Goal: Information Seeking & Learning: Learn about a topic

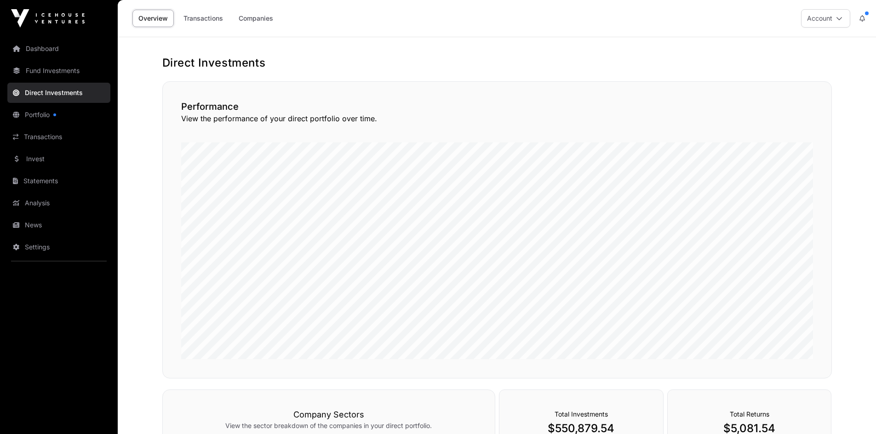
click at [30, 220] on link "News" at bounding box center [58, 225] width 103 height 20
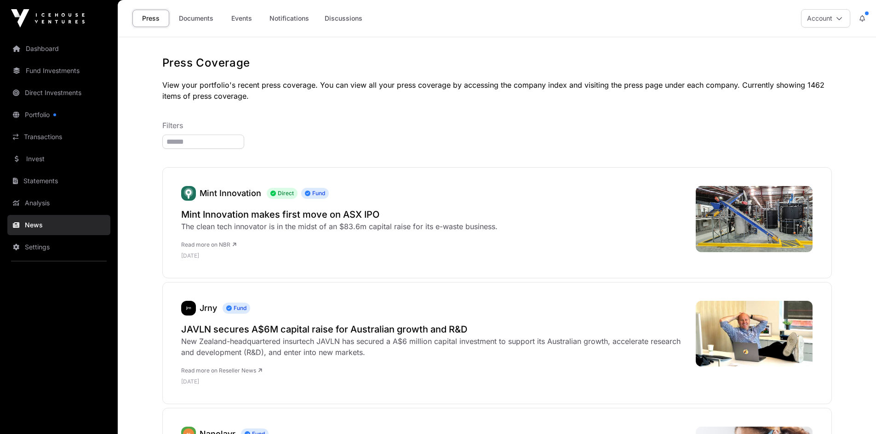
click at [203, 20] on link "Documents" at bounding box center [196, 18] width 46 height 17
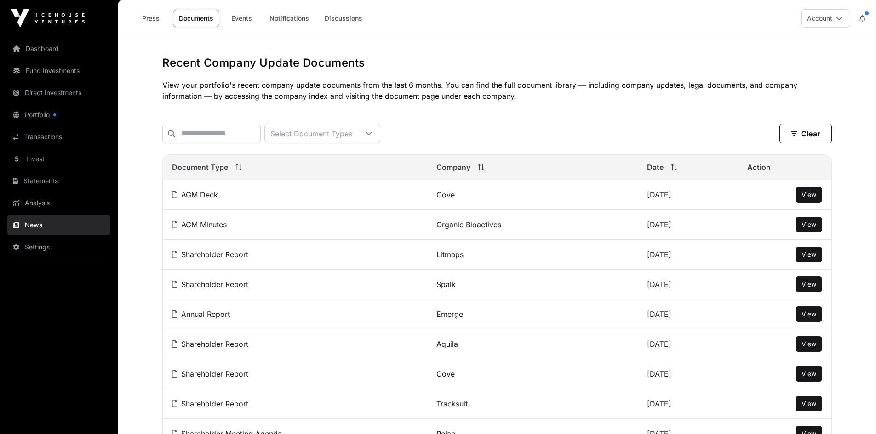
click at [232, 19] on link "Events" at bounding box center [241, 18] width 37 height 17
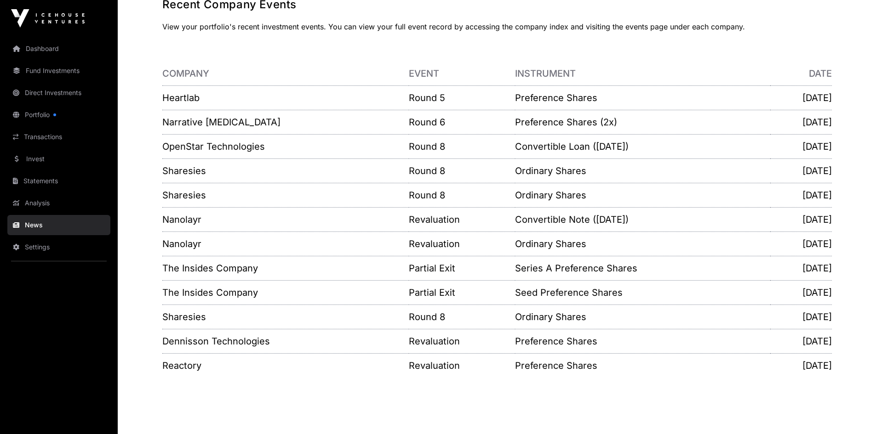
scroll to position [79, 0]
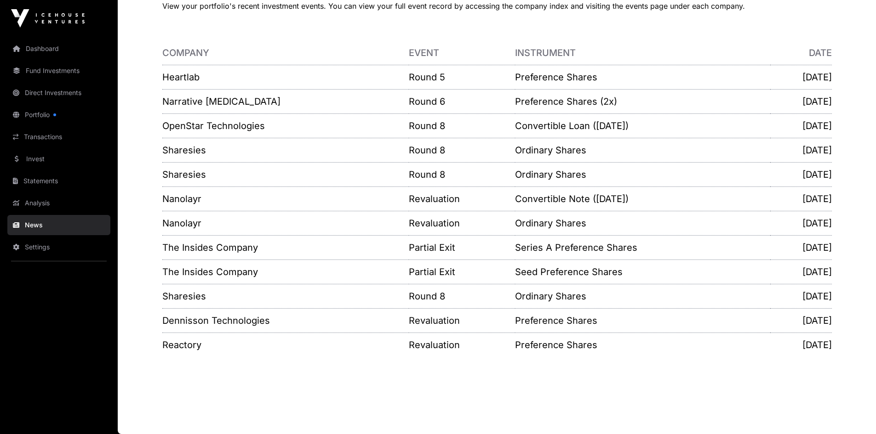
click at [44, 164] on link "Invest" at bounding box center [58, 159] width 103 height 20
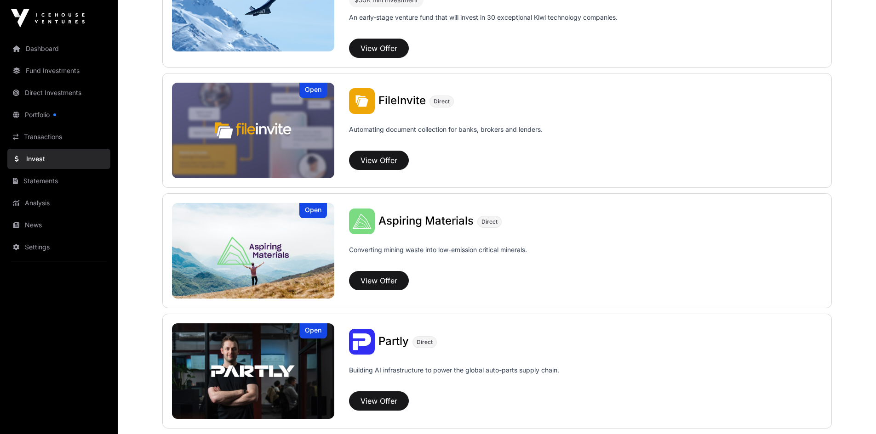
scroll to position [277, 0]
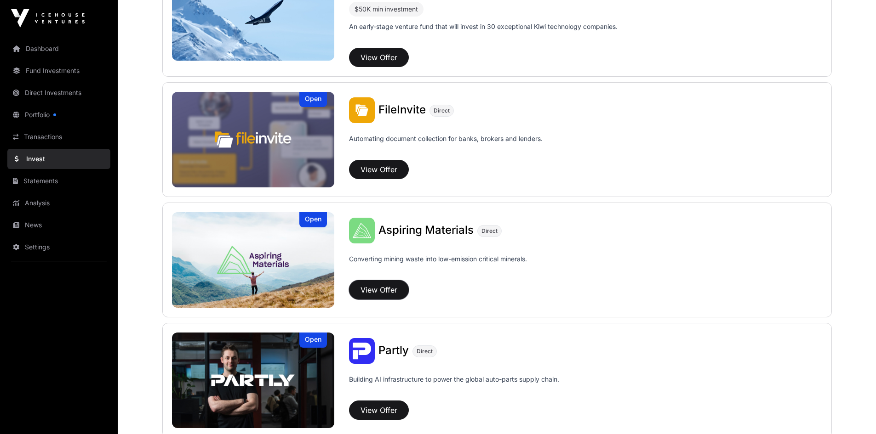
click at [381, 294] on button "View Offer" at bounding box center [379, 289] width 60 height 19
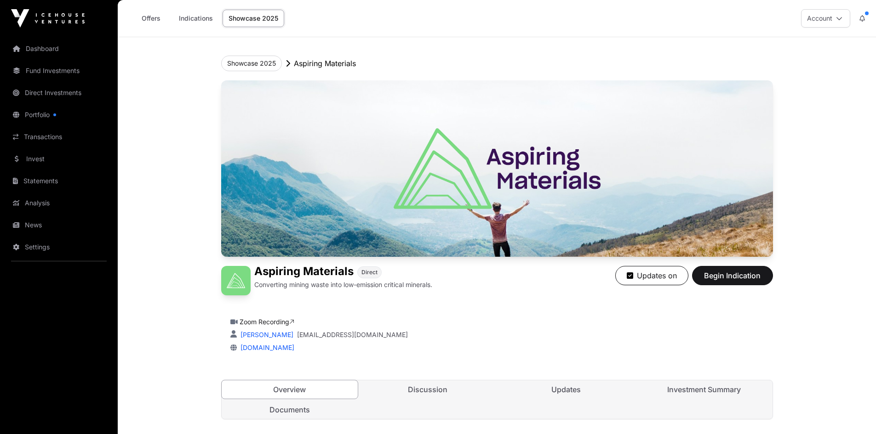
click at [51, 164] on link "Invest" at bounding box center [58, 159] width 103 height 20
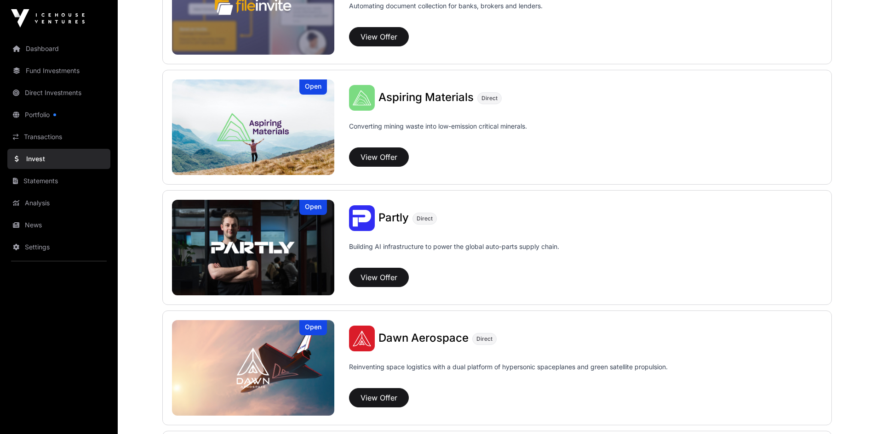
scroll to position [414, 0]
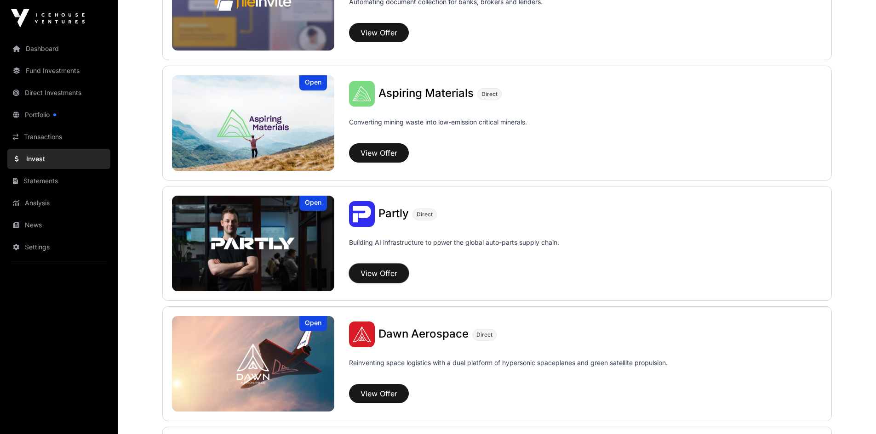
click at [390, 273] on button "View Offer" at bounding box center [379, 273] width 60 height 19
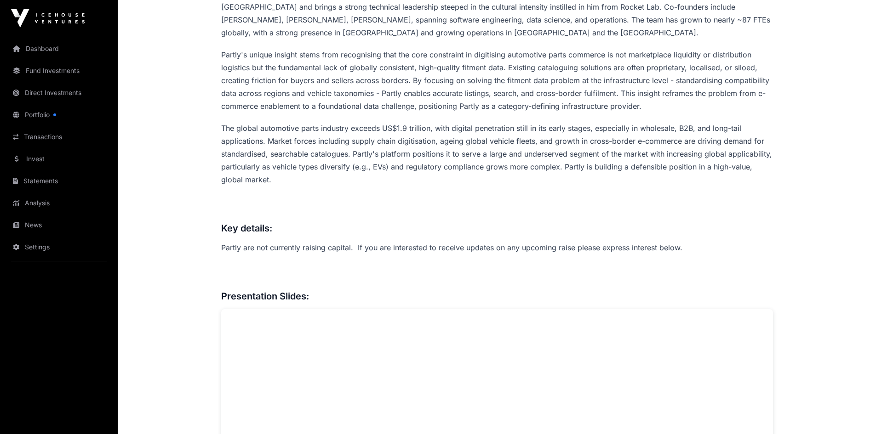
scroll to position [552, 0]
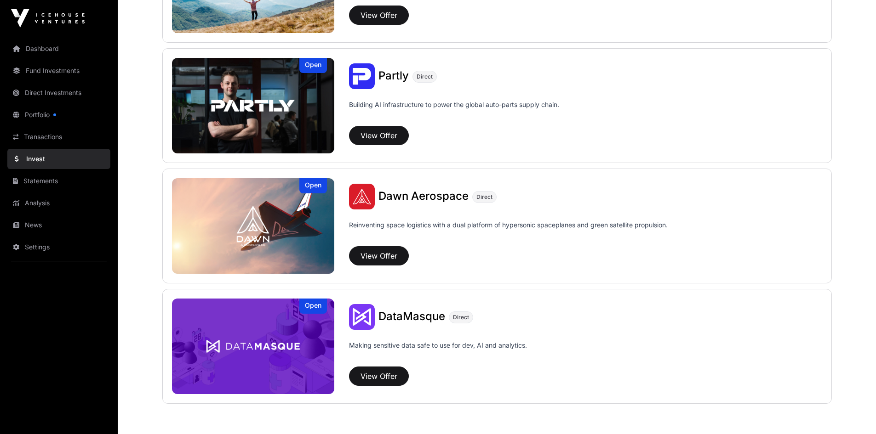
scroll to position [414, 0]
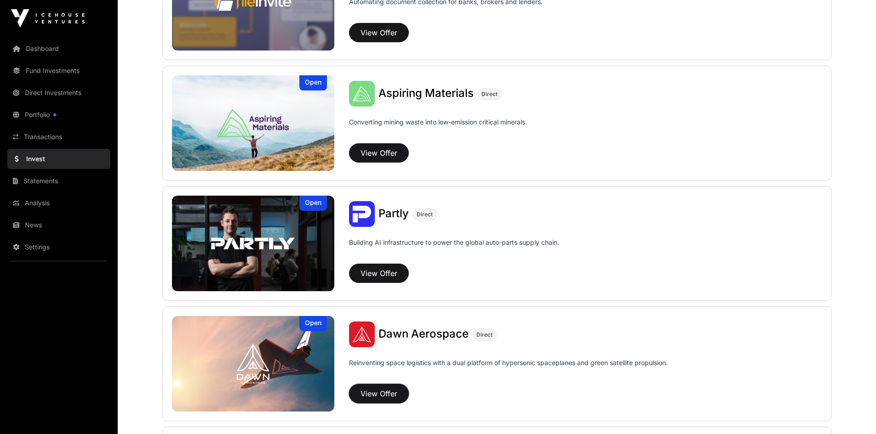
click at [380, 392] on button "View Offer" at bounding box center [379, 393] width 60 height 19
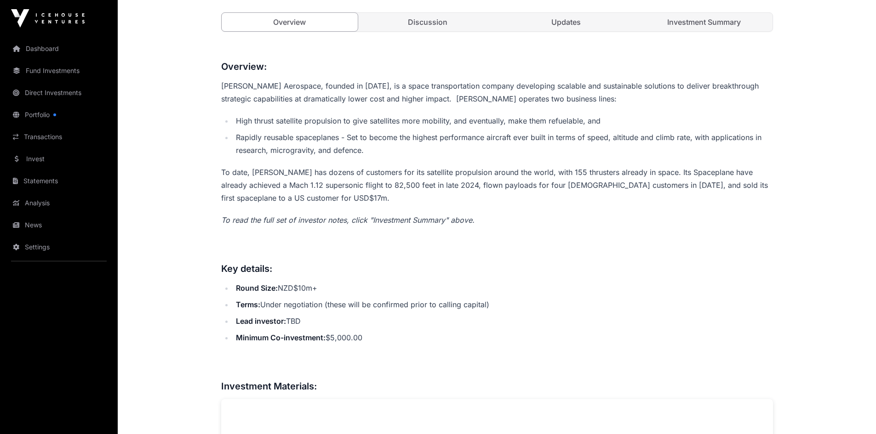
scroll to position [230, 0]
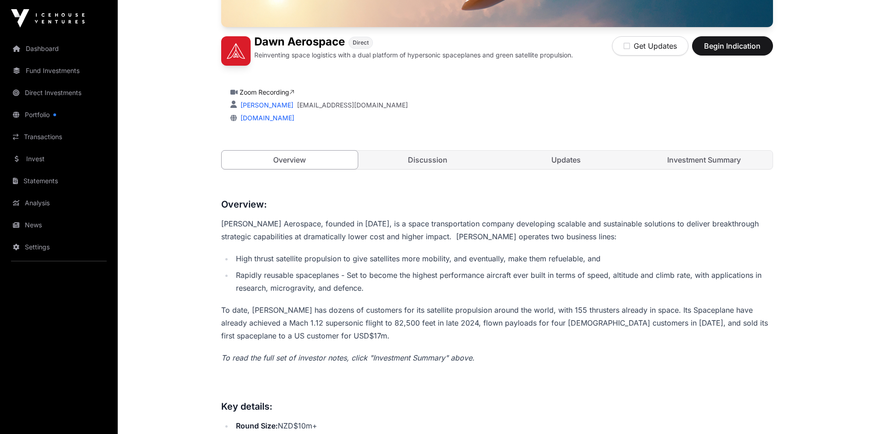
click at [440, 156] on link "Discussion" at bounding box center [427, 160] width 137 height 18
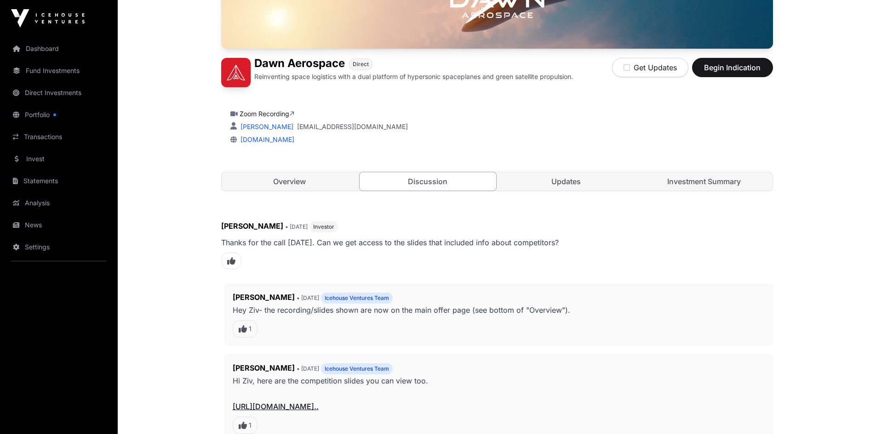
scroll to position [92, 0]
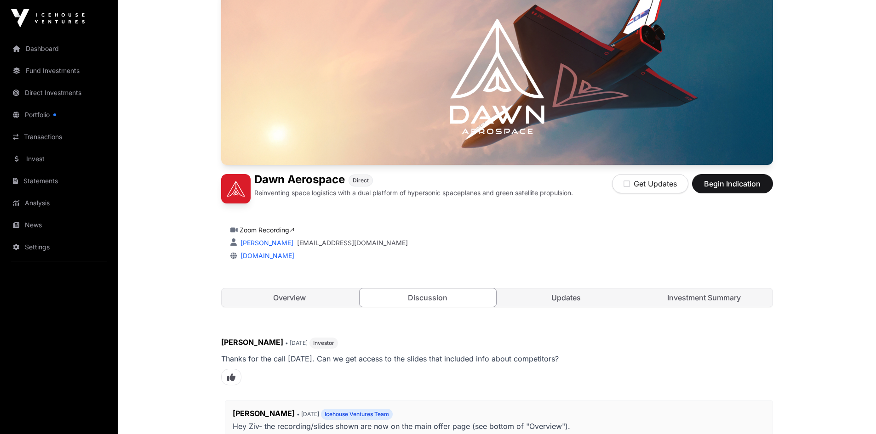
click at [565, 300] on link "Updates" at bounding box center [566, 298] width 137 height 18
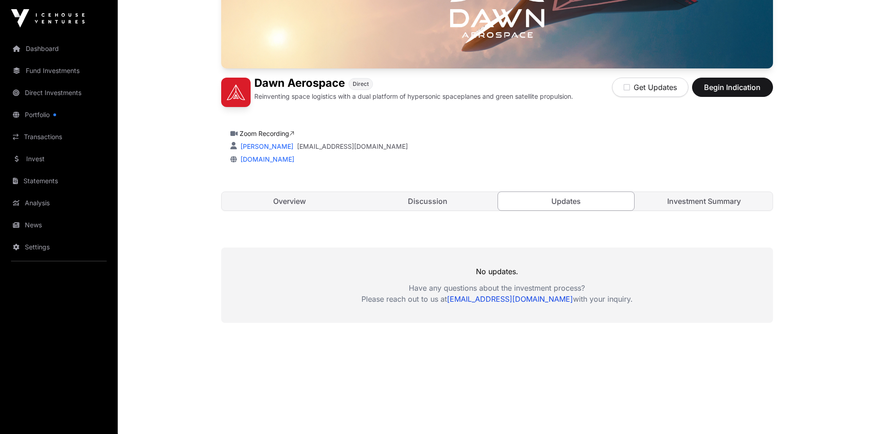
scroll to position [191, 0]
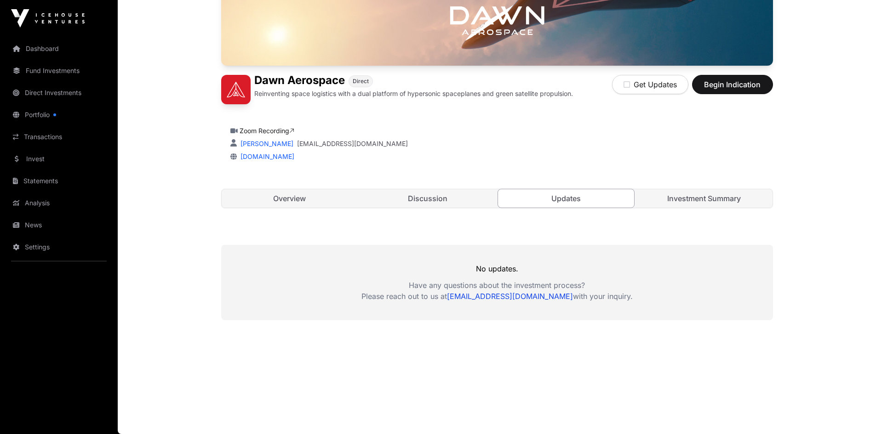
click at [707, 195] on link "Investment Summary" at bounding box center [704, 198] width 137 height 18
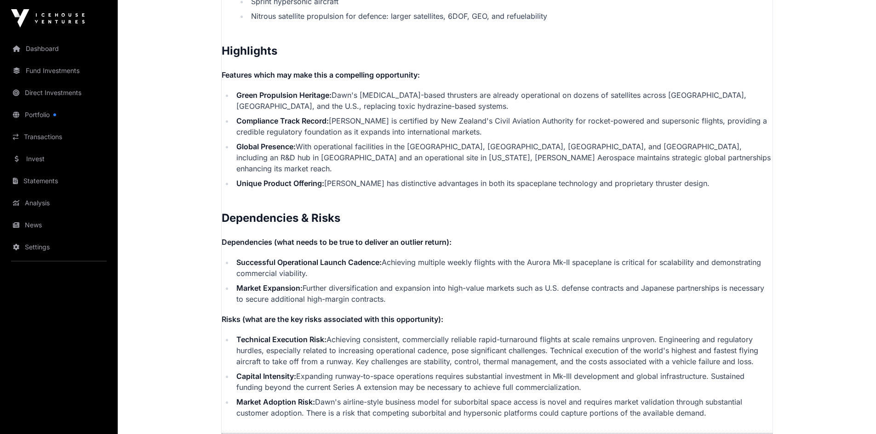
scroll to position [2054, 0]
